Goal: Information Seeking & Learning: Find specific fact

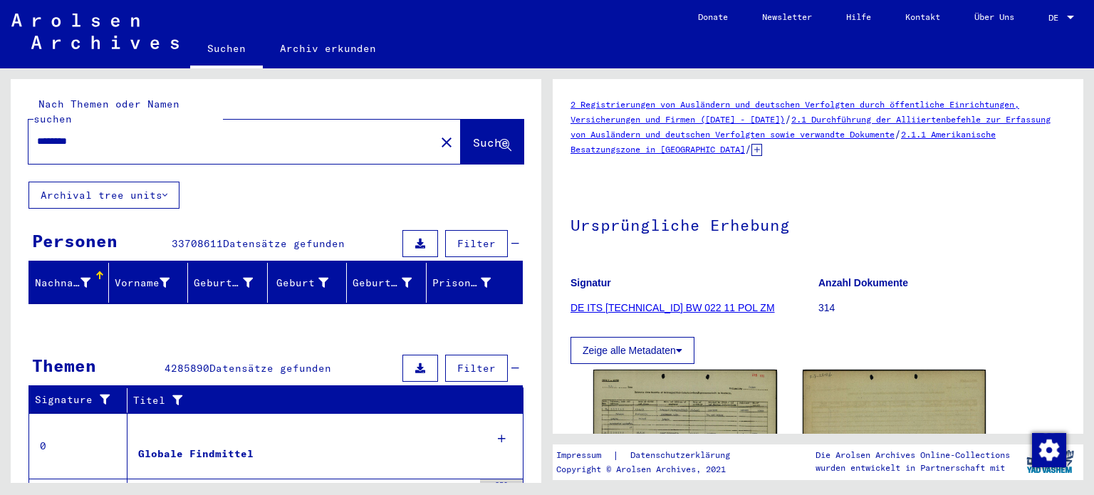
click at [438, 134] on mat-icon "close" at bounding box center [446, 142] width 17 height 17
click at [292, 134] on input "********" at bounding box center [232, 141] width 390 height 15
drag, startPoint x: 96, startPoint y: 113, endPoint x: 0, endPoint y: 115, distance: 96.2
click at [0, 115] on div "Nach Themen oder Namen suchen ******** close Suche Archival tree units Personen…" at bounding box center [273, 275] width 547 height 414
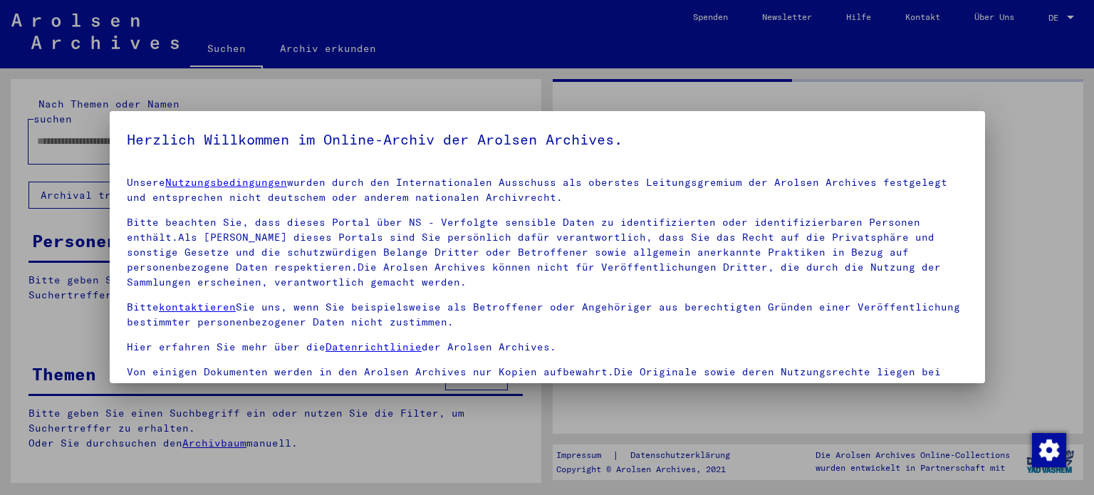
type input "********"
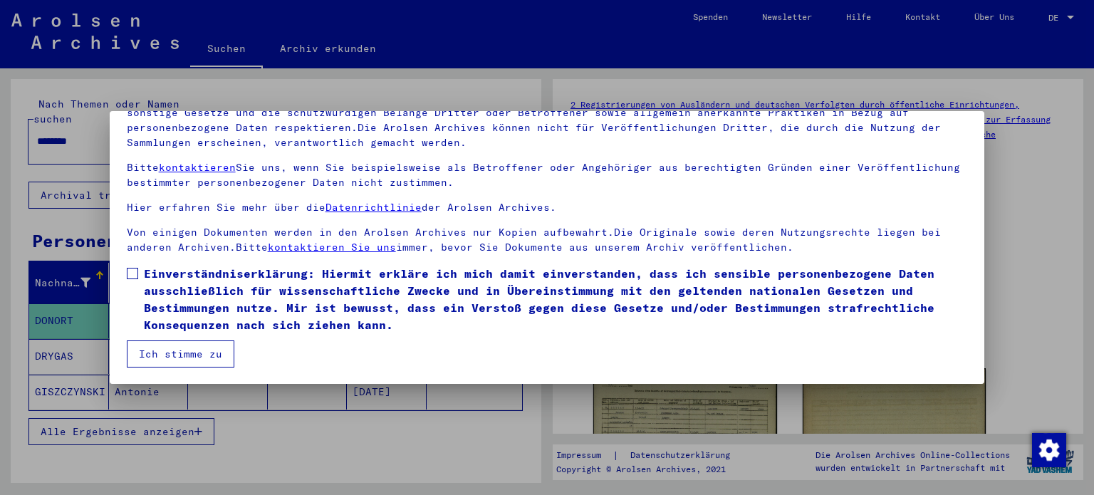
scroll to position [120, 0]
click at [177, 281] on span "Einverständniserklärung: Hiermit erkläre ich mich damit einverstanden, dass ich…" at bounding box center [556, 298] width 824 height 68
click at [214, 347] on button "Ich stimme zu" at bounding box center [181, 353] width 108 height 27
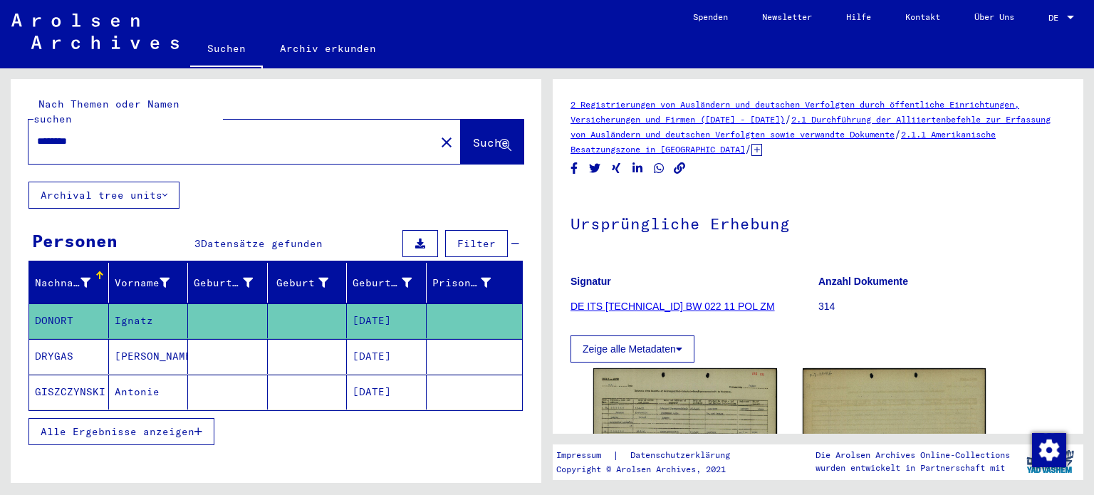
drag, startPoint x: 255, startPoint y: 121, endPoint x: 0, endPoint y: 125, distance: 254.9
click at [0, 125] on div "Nach Themen oder Namen suchen ******** close Suche Archival tree units Personen…" at bounding box center [273, 275] width 547 height 414
click at [218, 134] on input "text" at bounding box center [232, 141] width 390 height 15
paste input "**********"
type input "**********"
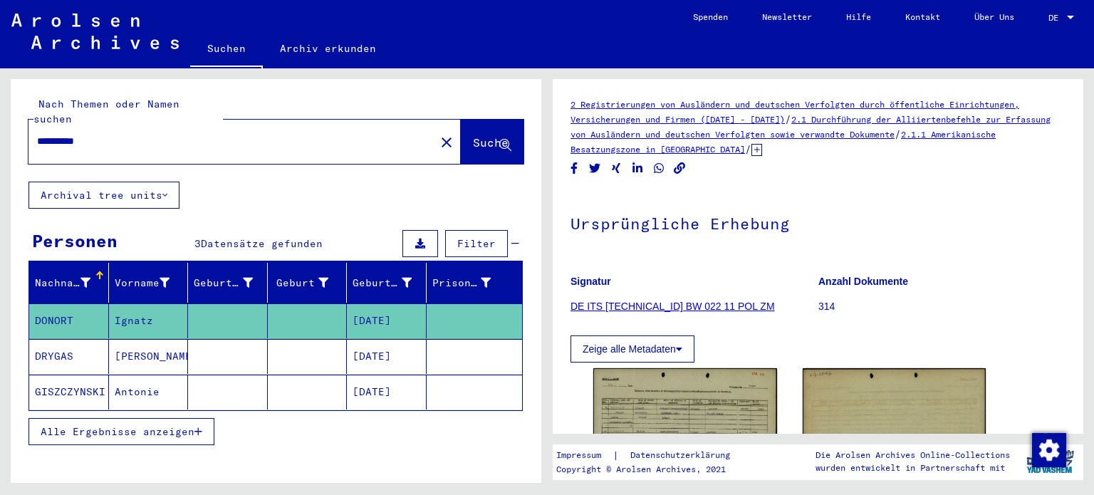
click at [473, 136] on span "Suche" at bounding box center [492, 143] width 38 height 15
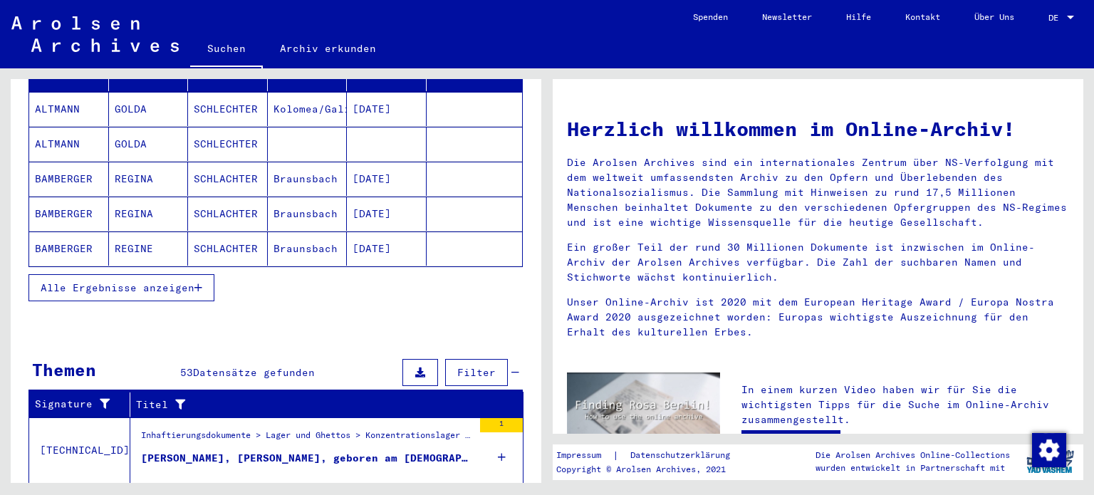
scroll to position [69, 0]
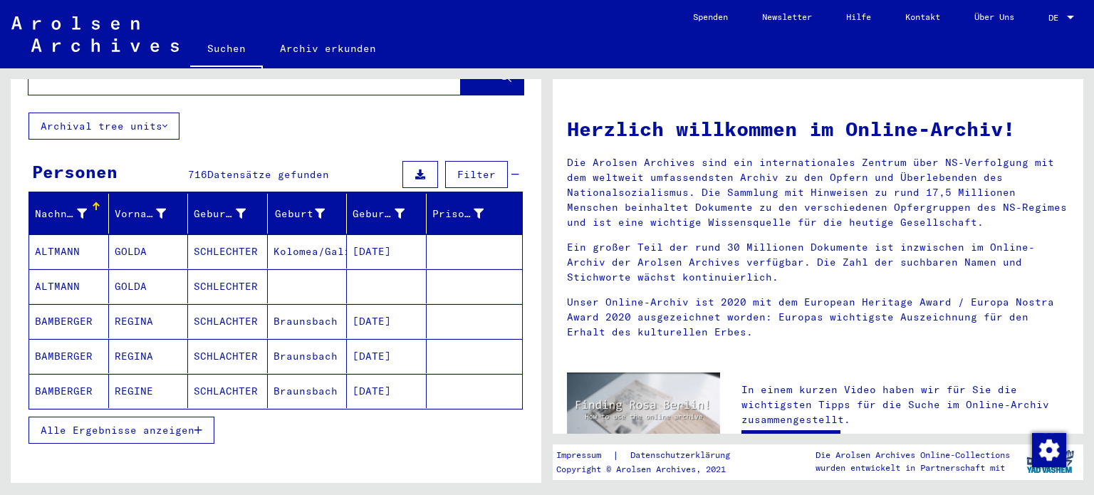
click at [210, 417] on button "Alle Ergebnisse anzeigen" at bounding box center [121, 430] width 186 height 27
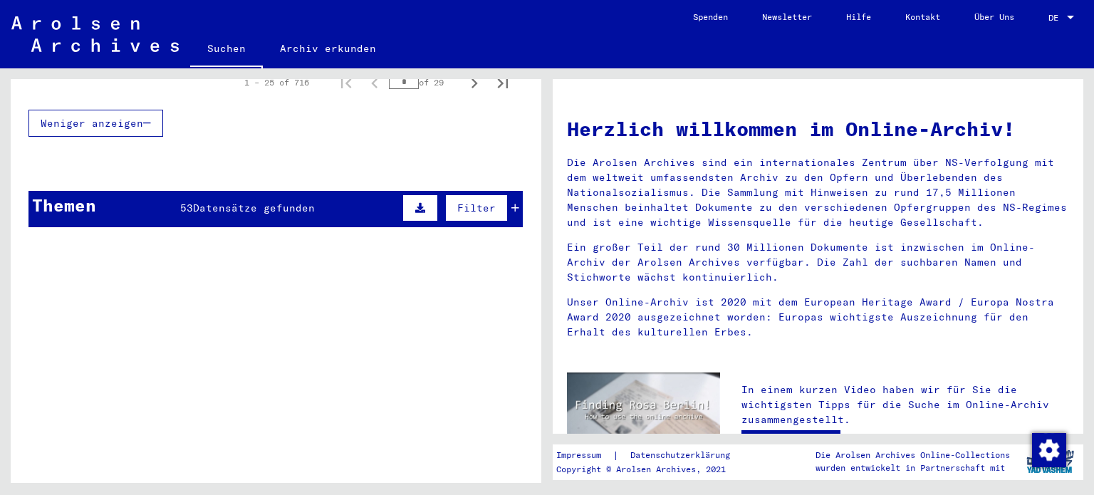
scroll to position [1005, 0]
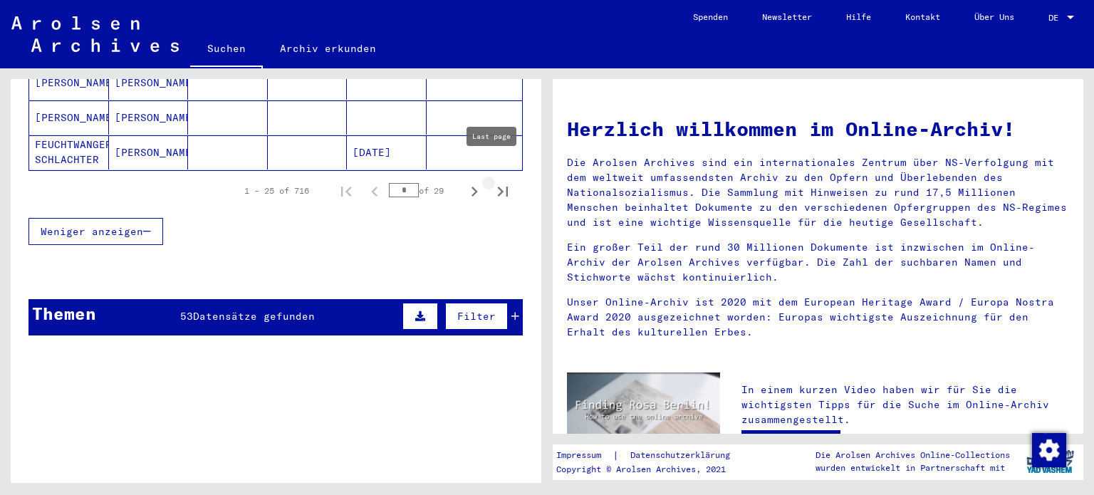
click at [498, 187] on icon "Last page" at bounding box center [503, 192] width 10 height 10
type input "**"
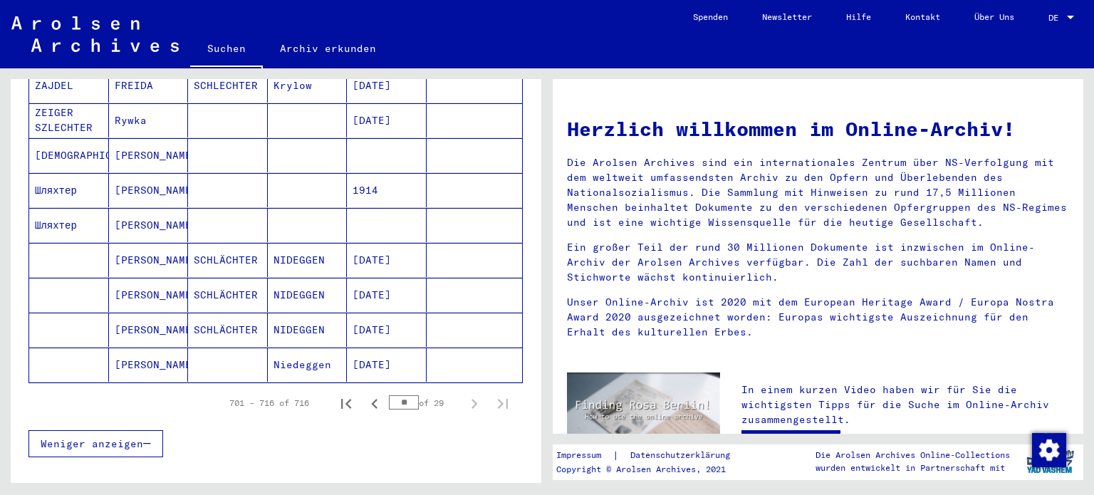
click at [177, 209] on mat-cell "[PERSON_NAME]" at bounding box center [149, 225] width 80 height 34
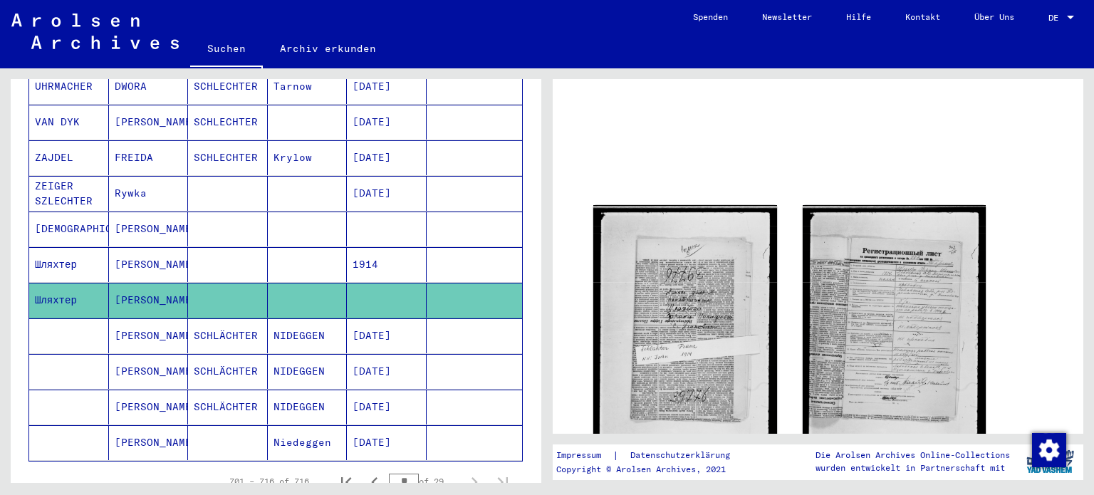
scroll to position [71, 0]
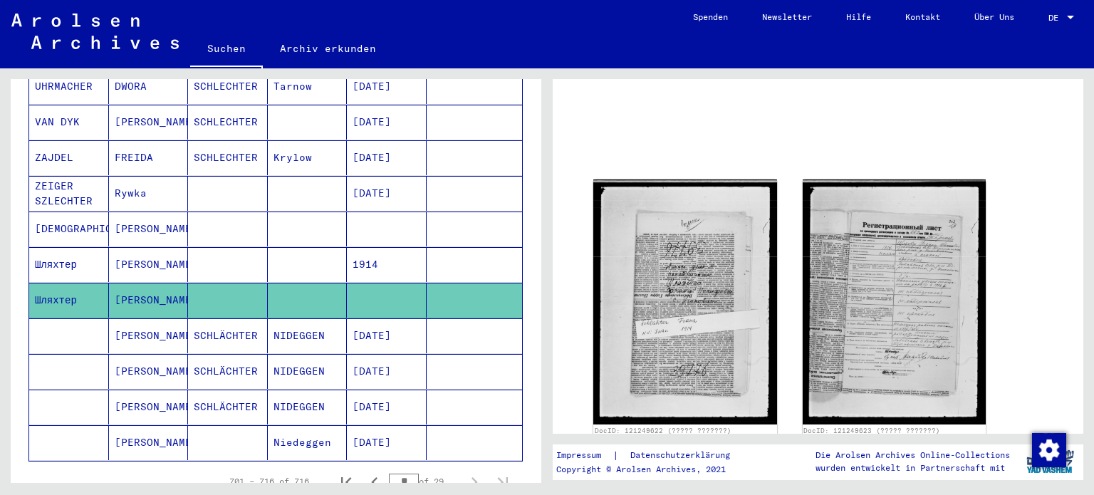
click at [249, 247] on mat-cell at bounding box center [228, 264] width 80 height 35
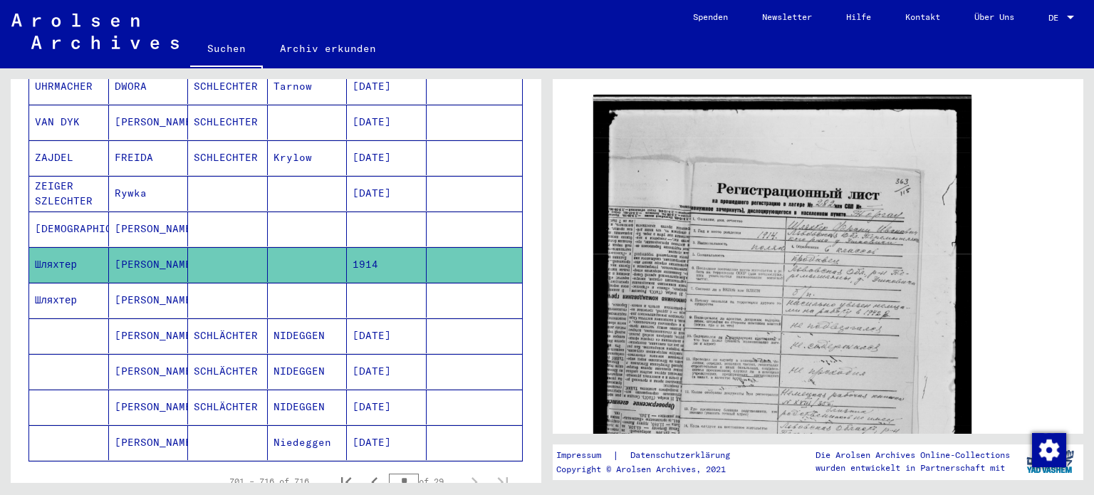
scroll to position [214, 0]
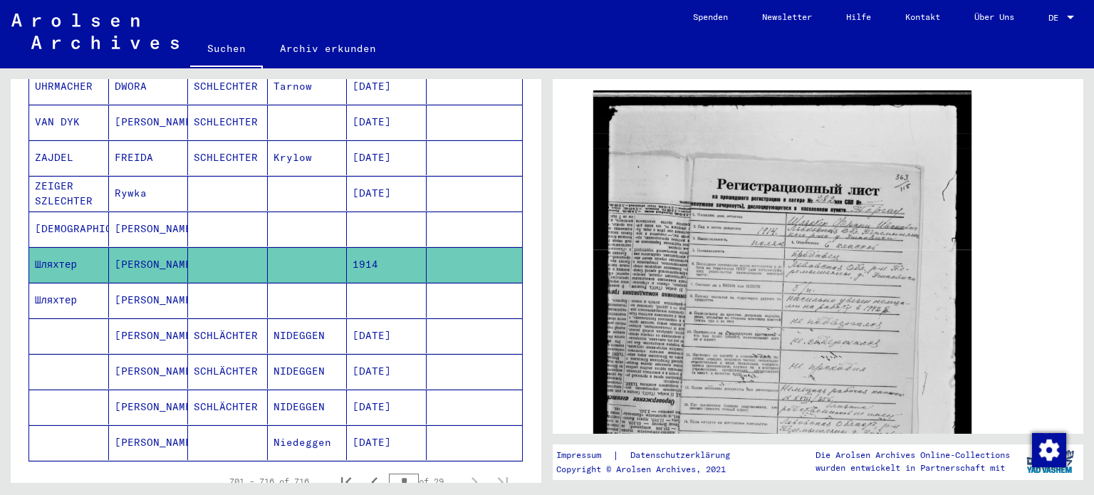
click at [290, 211] on mat-cell at bounding box center [308, 228] width 80 height 35
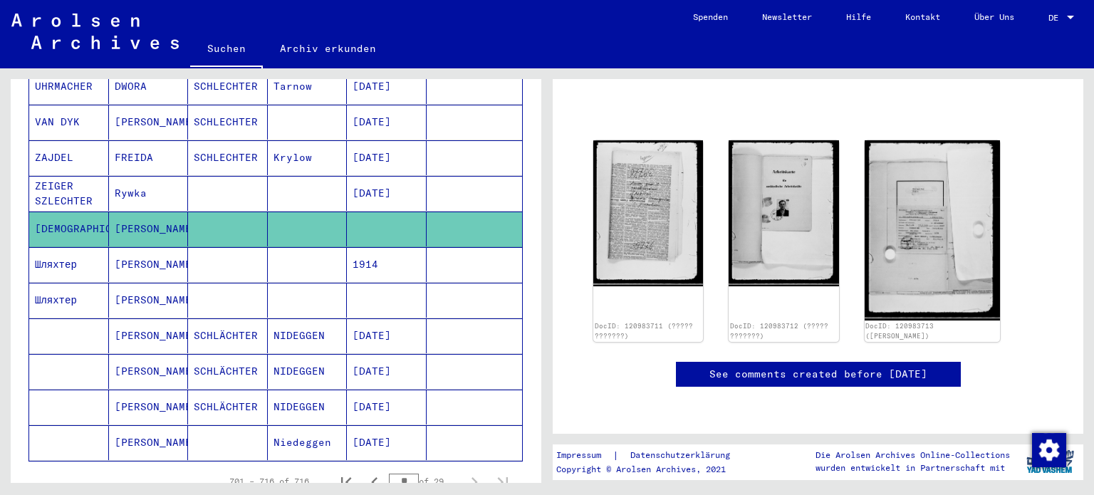
scroll to position [142, 0]
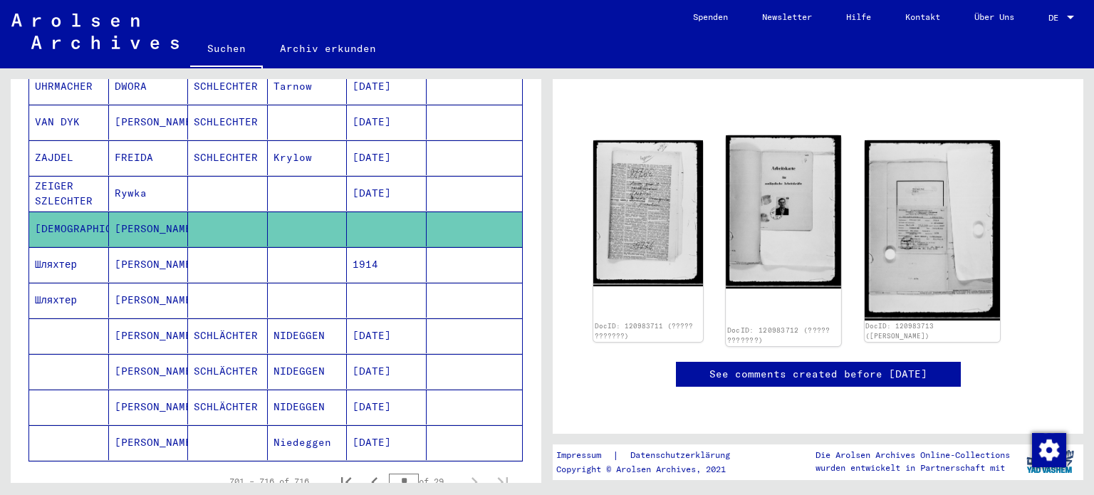
click at [823, 196] on img at bounding box center [783, 211] width 115 height 153
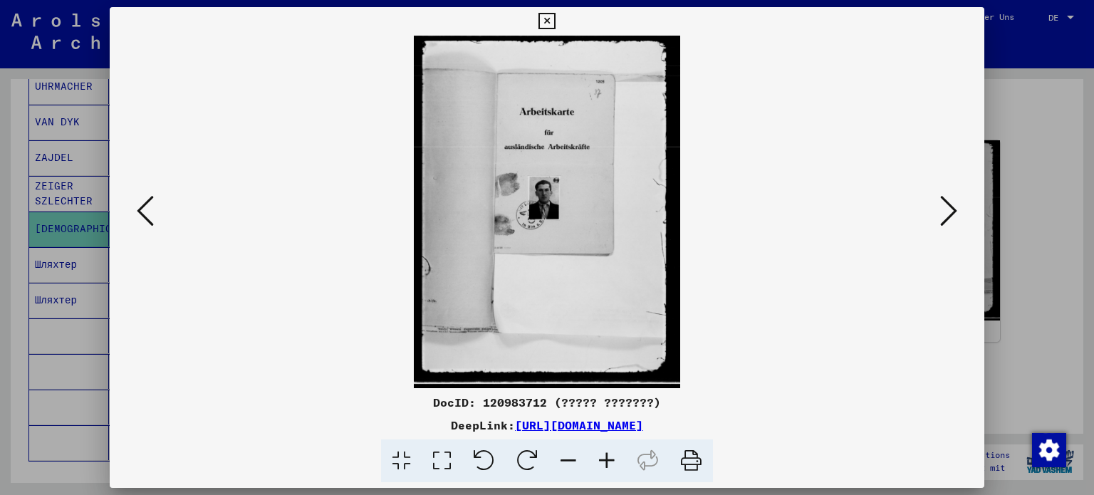
click at [941, 211] on icon at bounding box center [948, 211] width 17 height 34
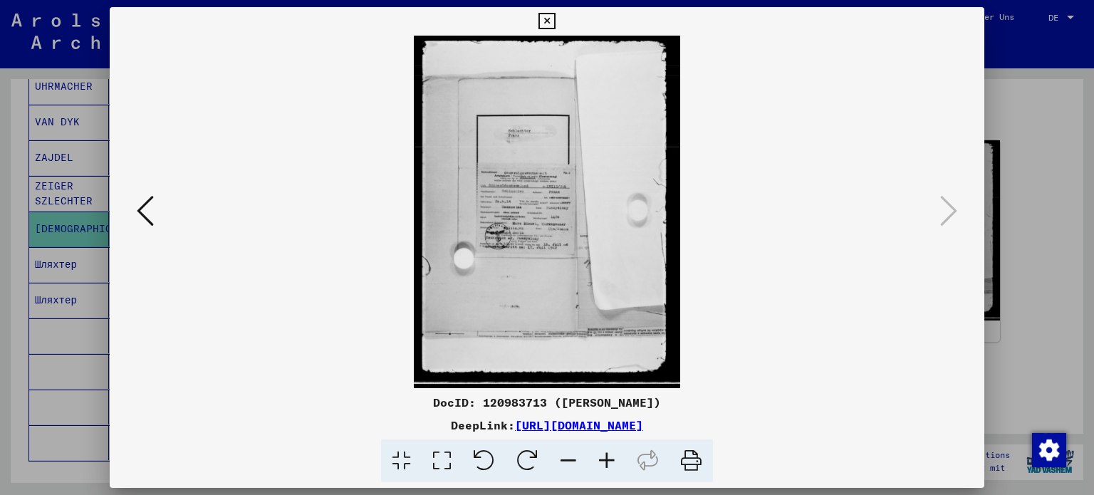
click at [145, 220] on icon at bounding box center [145, 211] width 17 height 34
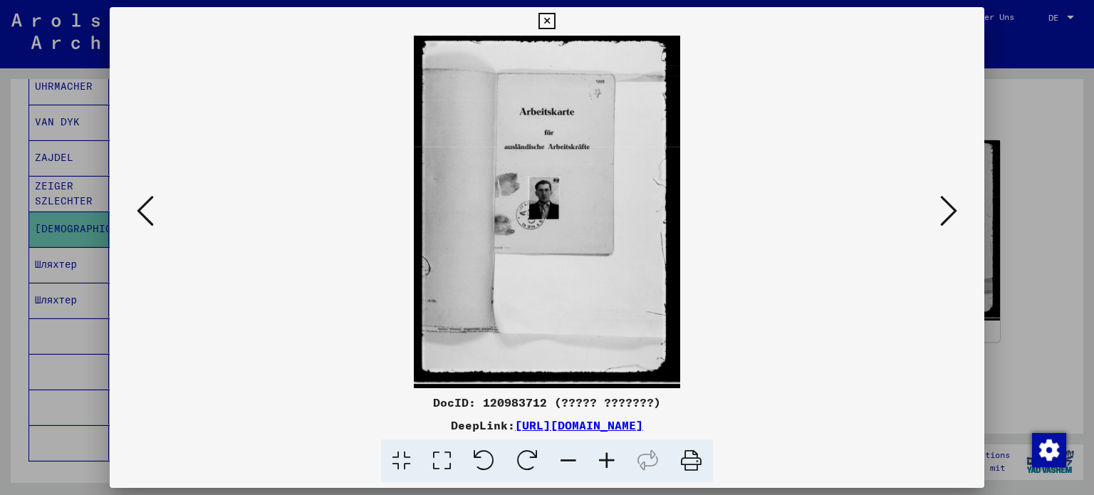
click at [609, 466] on icon at bounding box center [606, 460] width 38 height 43
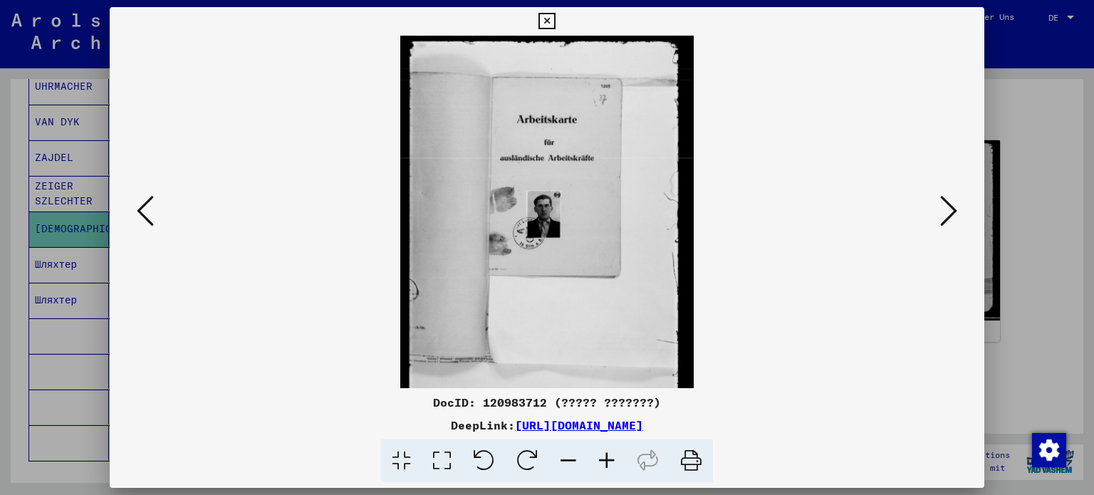
click at [609, 466] on icon at bounding box center [606, 460] width 38 height 43
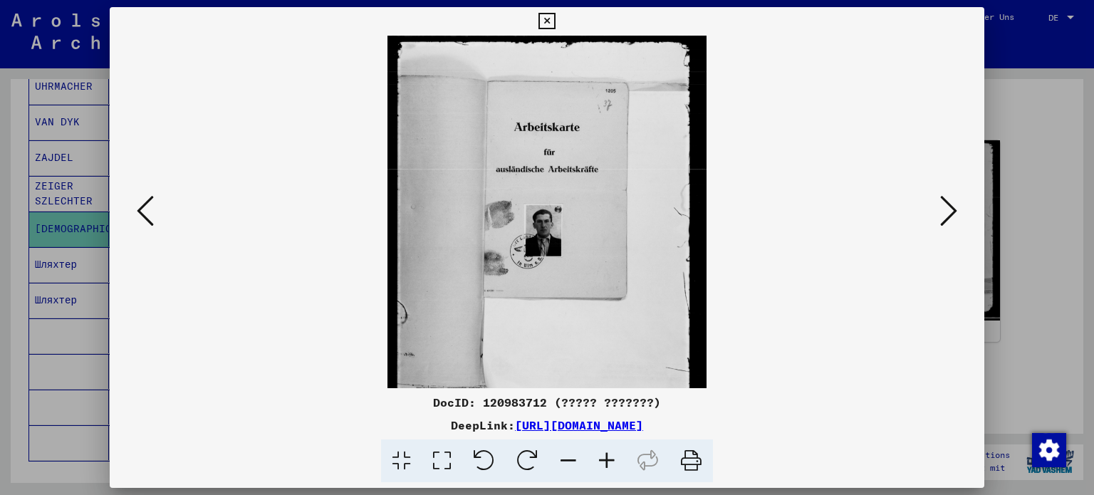
click at [609, 466] on icon at bounding box center [606, 460] width 38 height 43
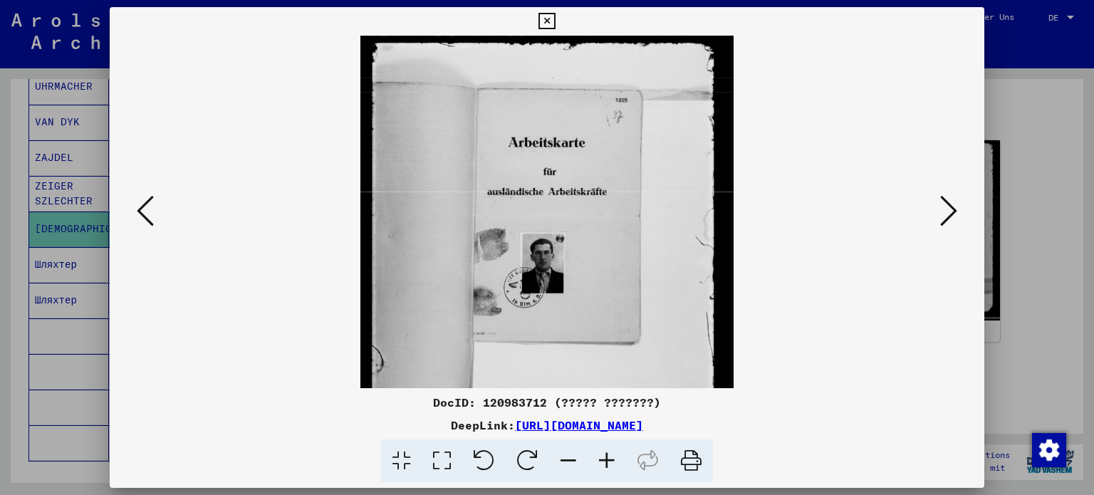
click at [609, 466] on icon at bounding box center [606, 460] width 38 height 43
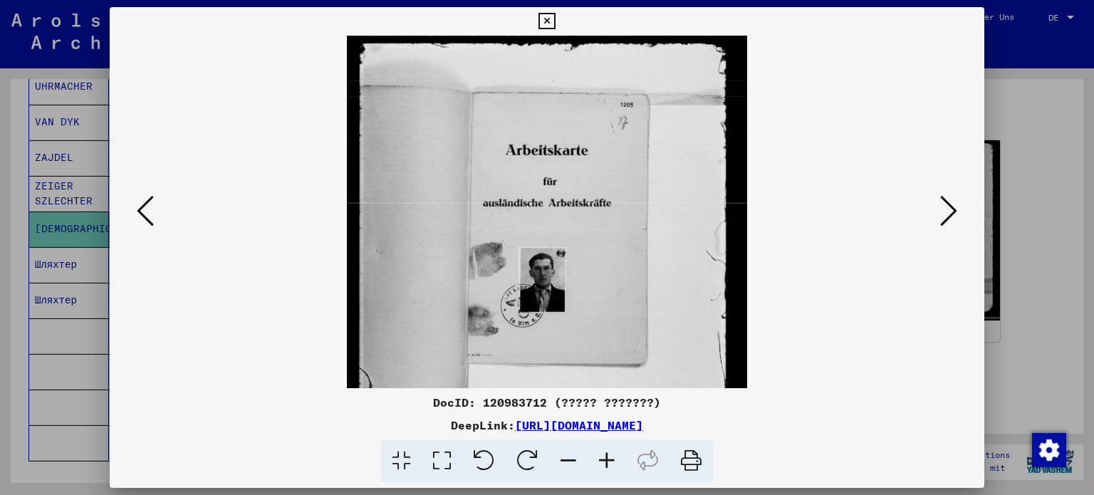
click at [609, 466] on icon at bounding box center [606, 460] width 38 height 43
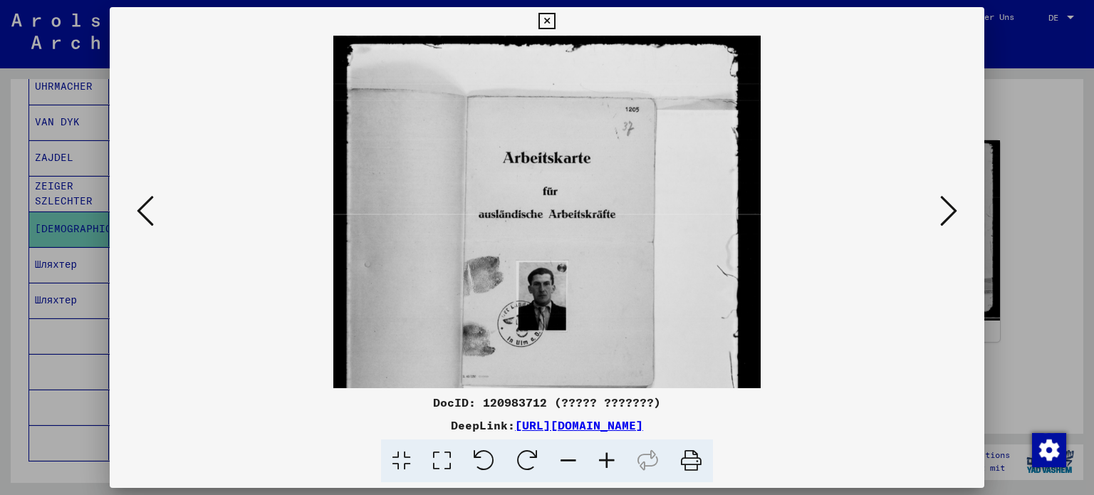
click at [609, 466] on icon at bounding box center [606, 460] width 38 height 43
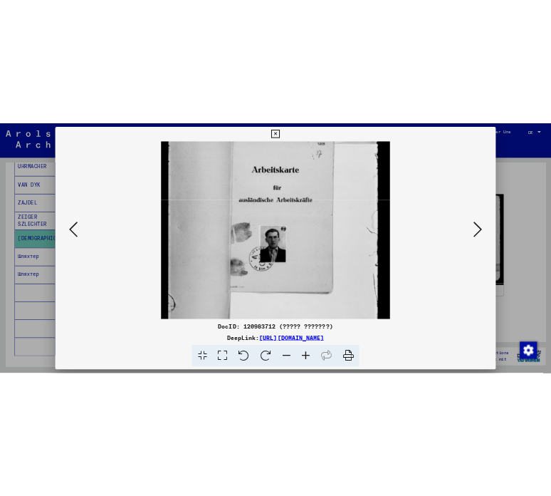
scroll to position [87, 0]
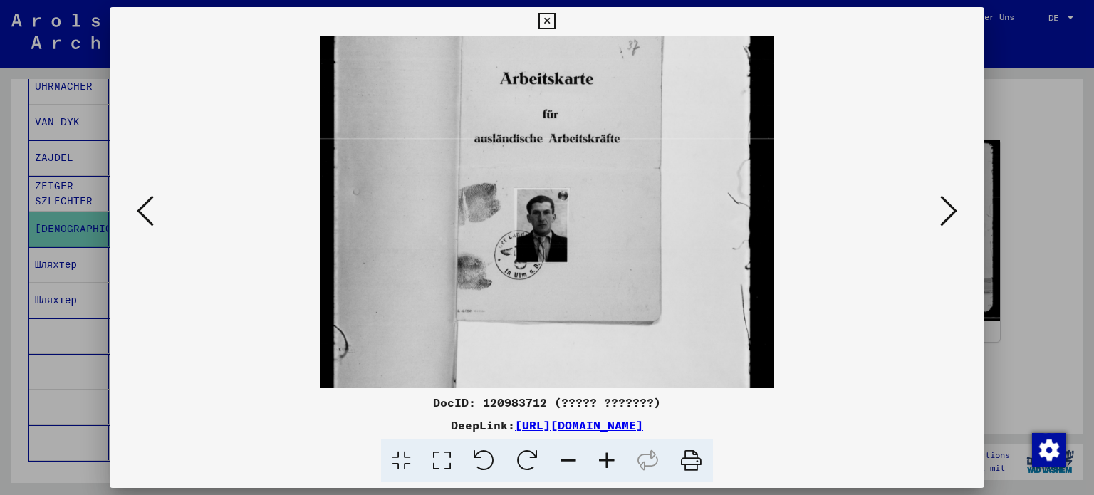
drag, startPoint x: 604, startPoint y: 270, endPoint x: 604, endPoint y: 220, distance: 49.8
click at [604, 220] on img at bounding box center [547, 250] width 454 height 602
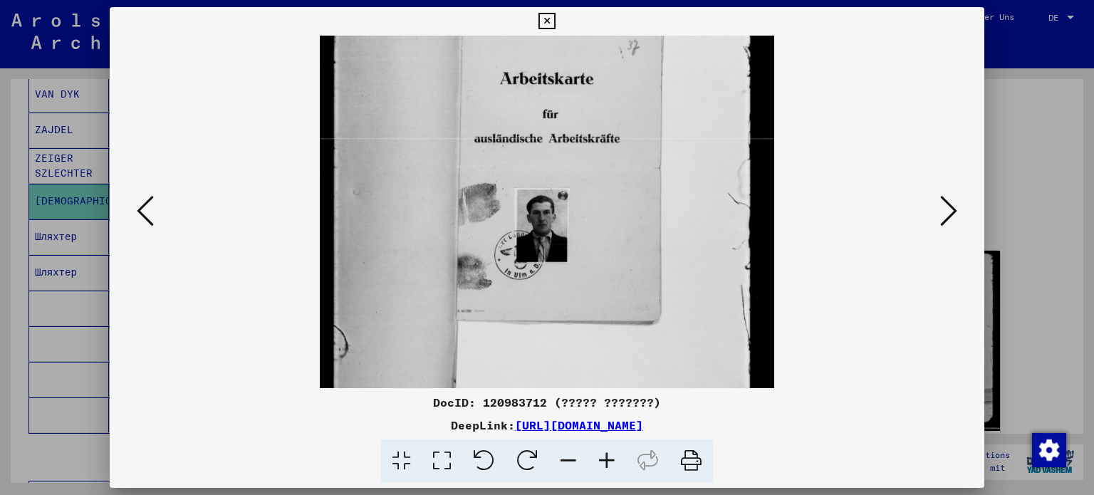
scroll to position [0, 0]
